Goal: Check status: Check status

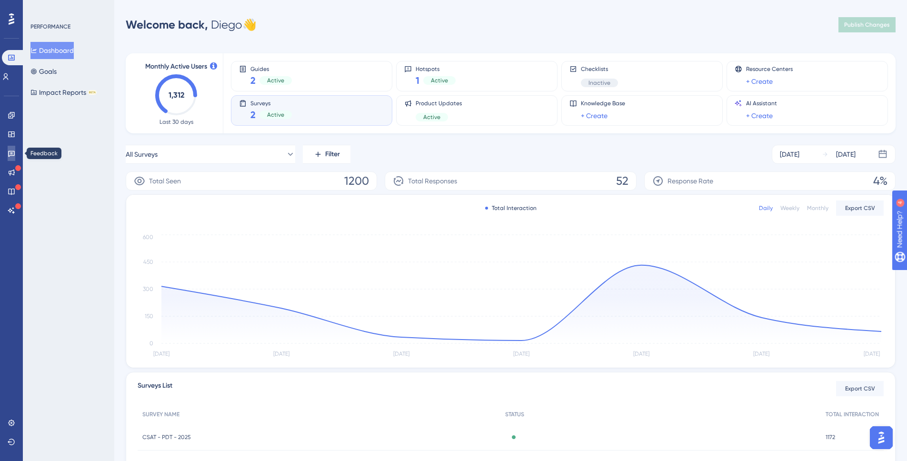
click at [12, 157] on icon at bounding box center [12, 153] width 8 height 8
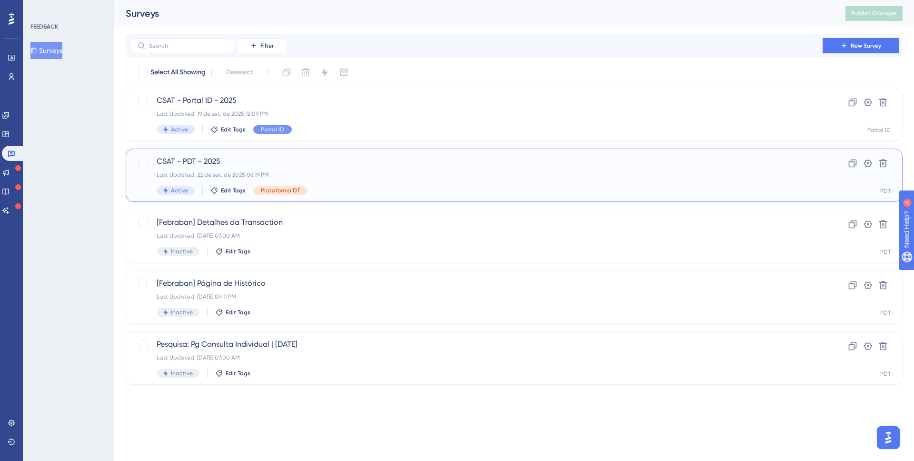
click at [239, 157] on span "CSAT - PDT - 2025" at bounding box center [476, 161] width 639 height 11
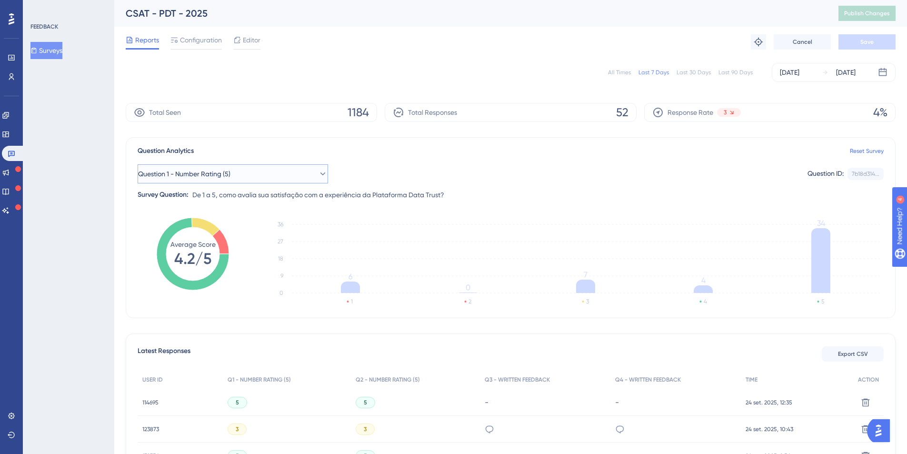
click at [236, 183] on button "Question 1 - Number Rating (5)" at bounding box center [233, 173] width 190 height 19
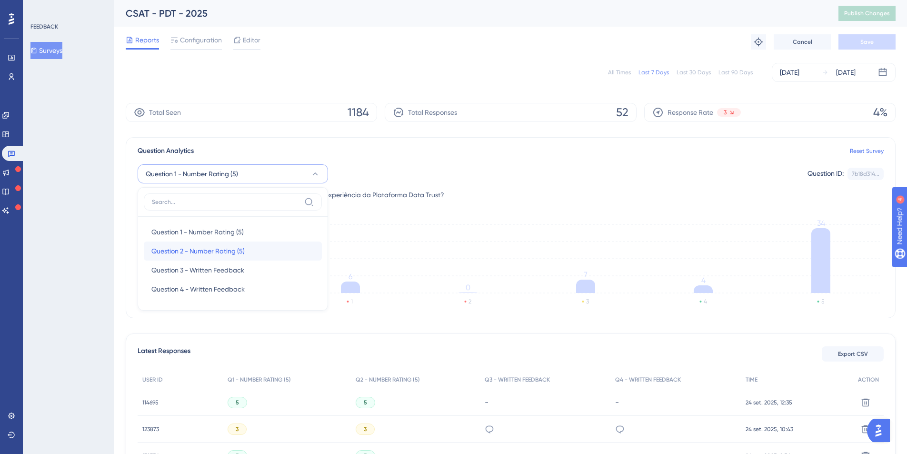
click at [241, 242] on div "Question 2 - Number Rating (5) Question 2 - Number Rating (5)" at bounding box center [232, 250] width 163 height 19
